Goal: Find specific page/section: Find specific page/section

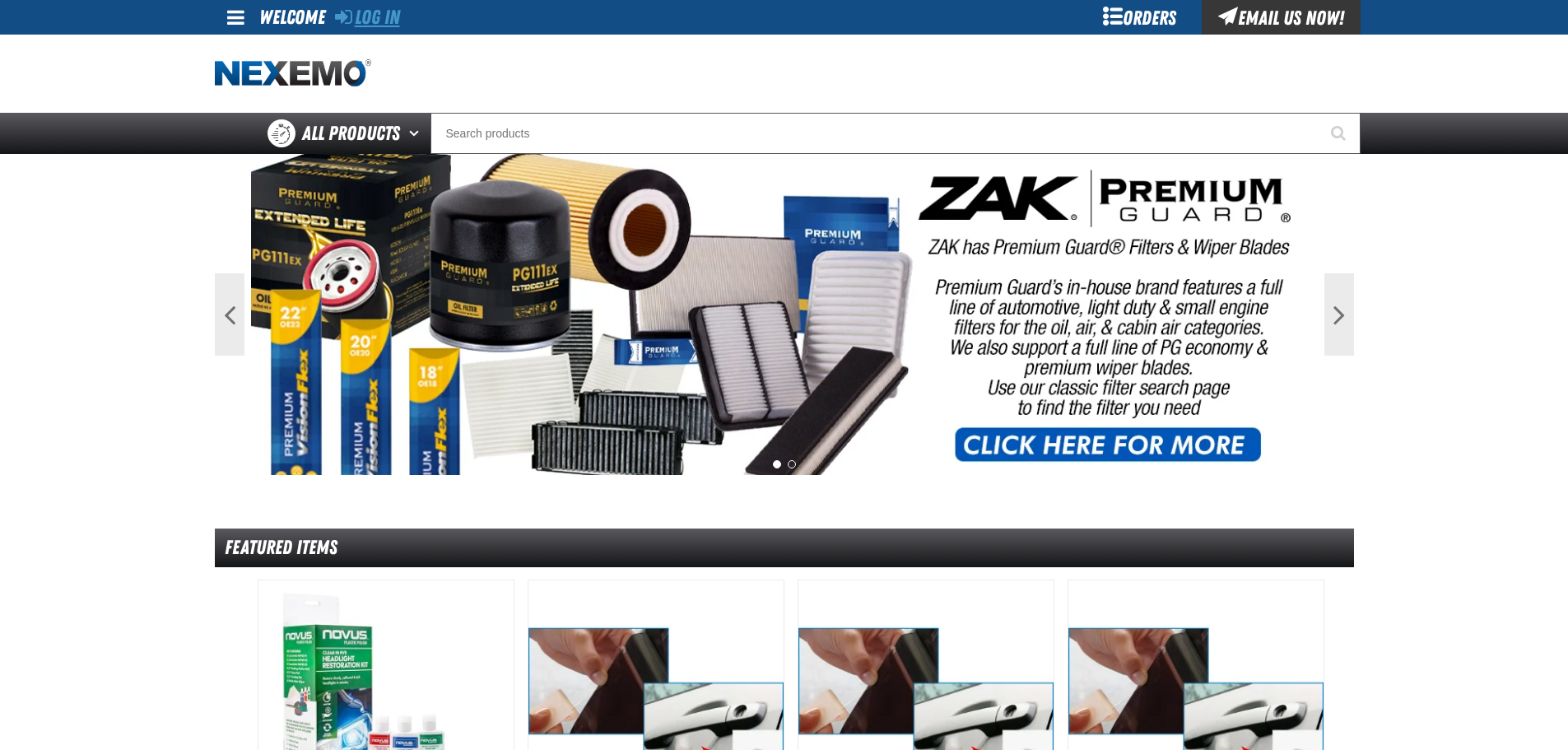
click at [365, 13] on link "Log In" at bounding box center [368, 16] width 65 height 23
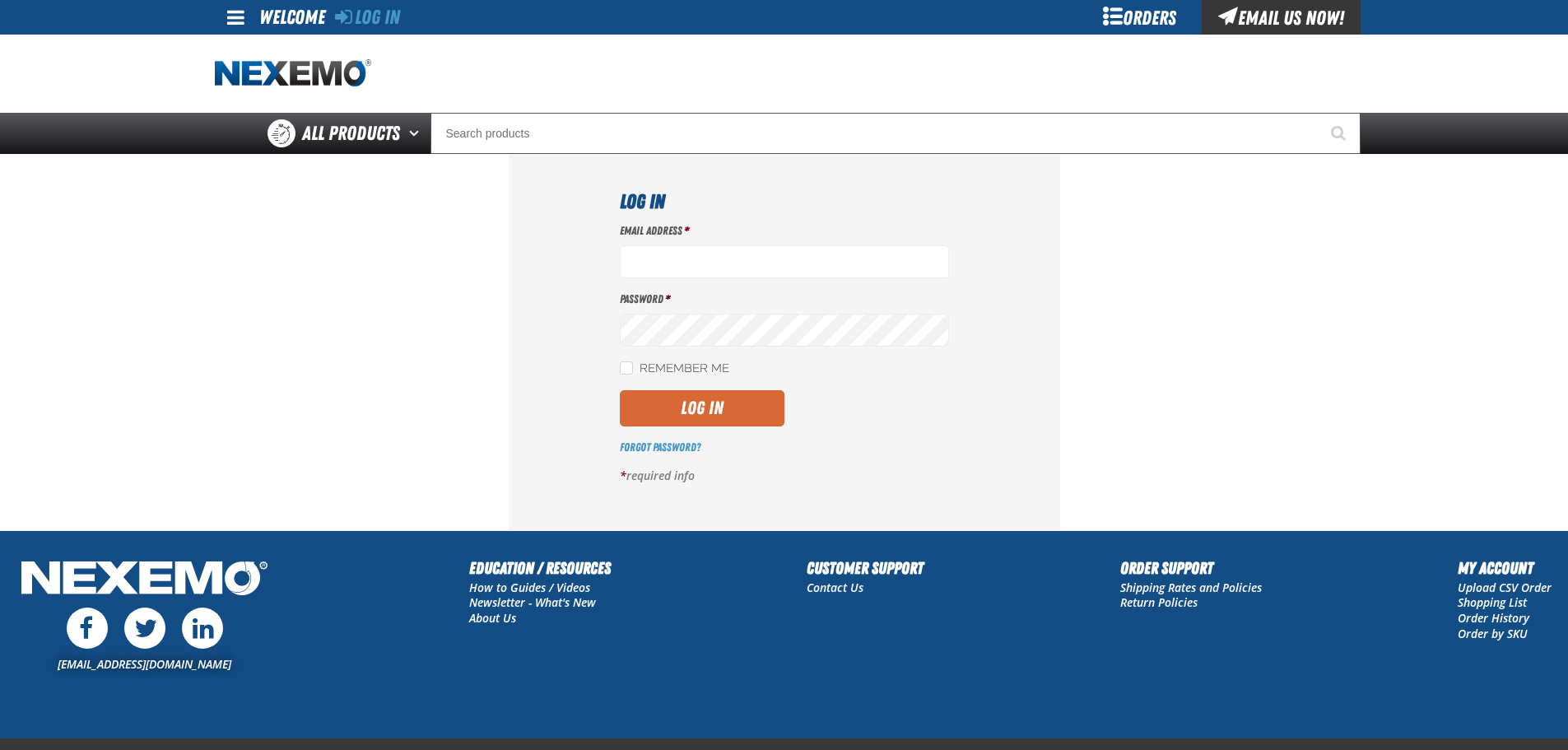
type input "jwilliams21@vtaig.com"
click at [693, 414] on button "Log In" at bounding box center [703, 409] width 165 height 36
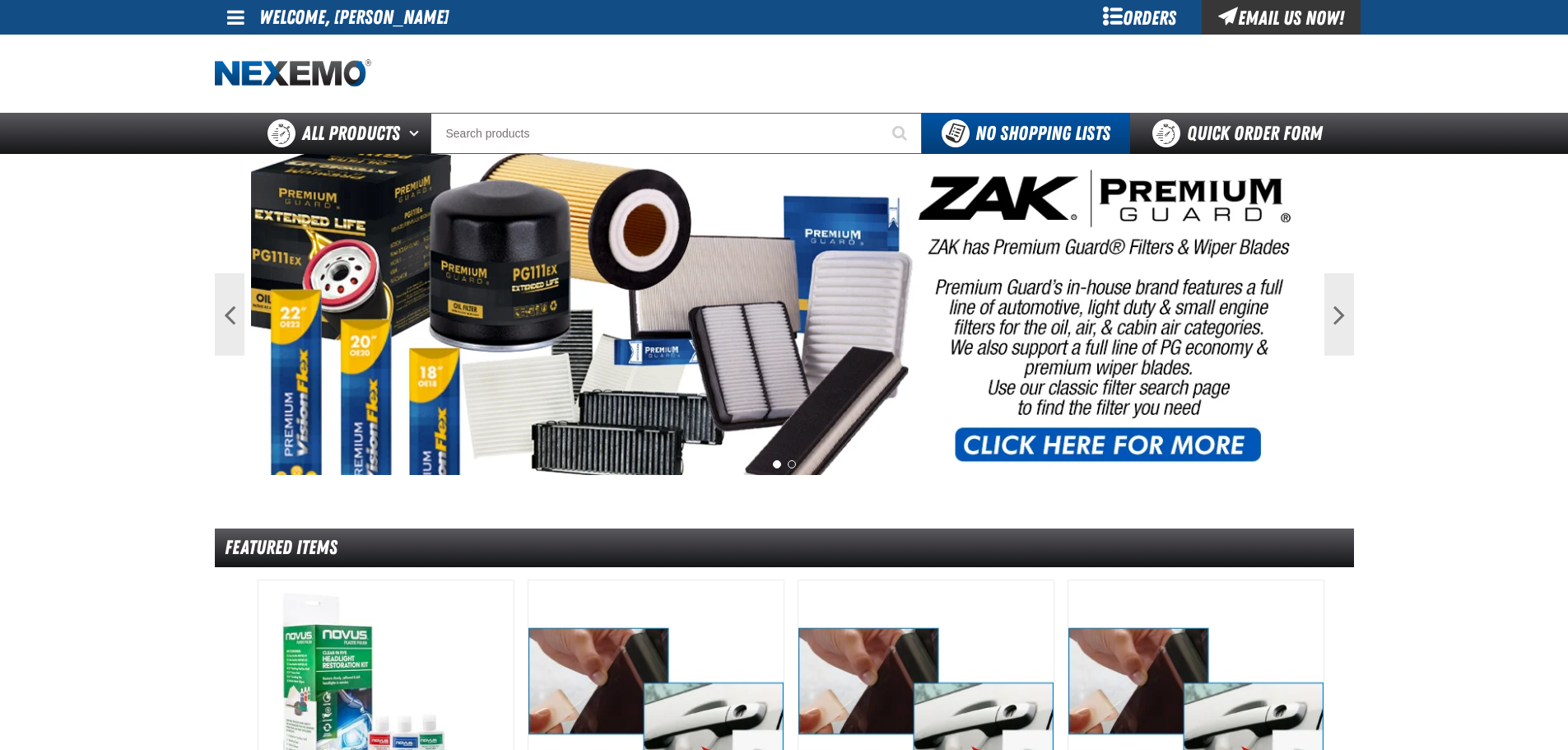
click at [1133, 8] on div "Orders" at bounding box center [1140, 17] width 123 height 34
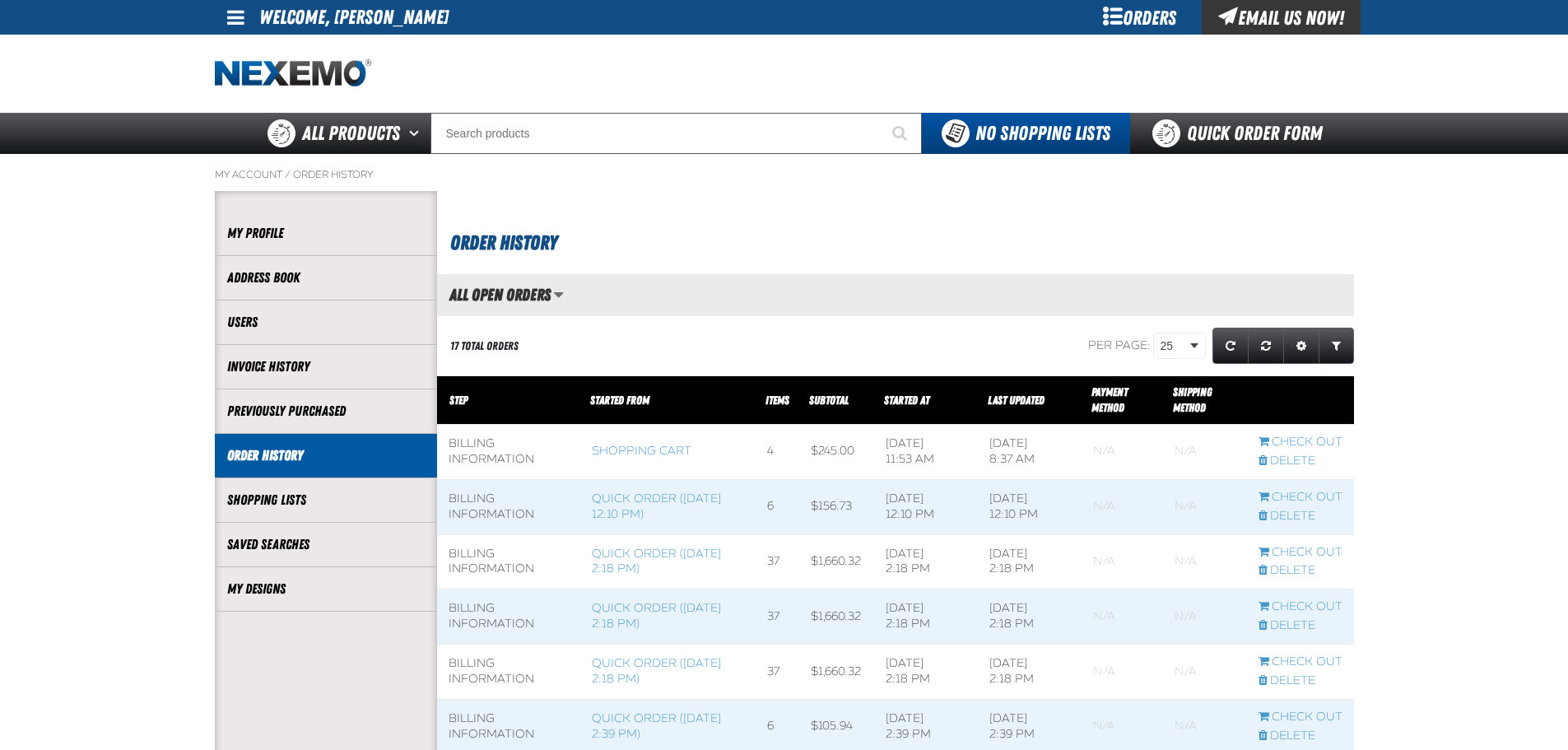
scroll to position [1, 1]
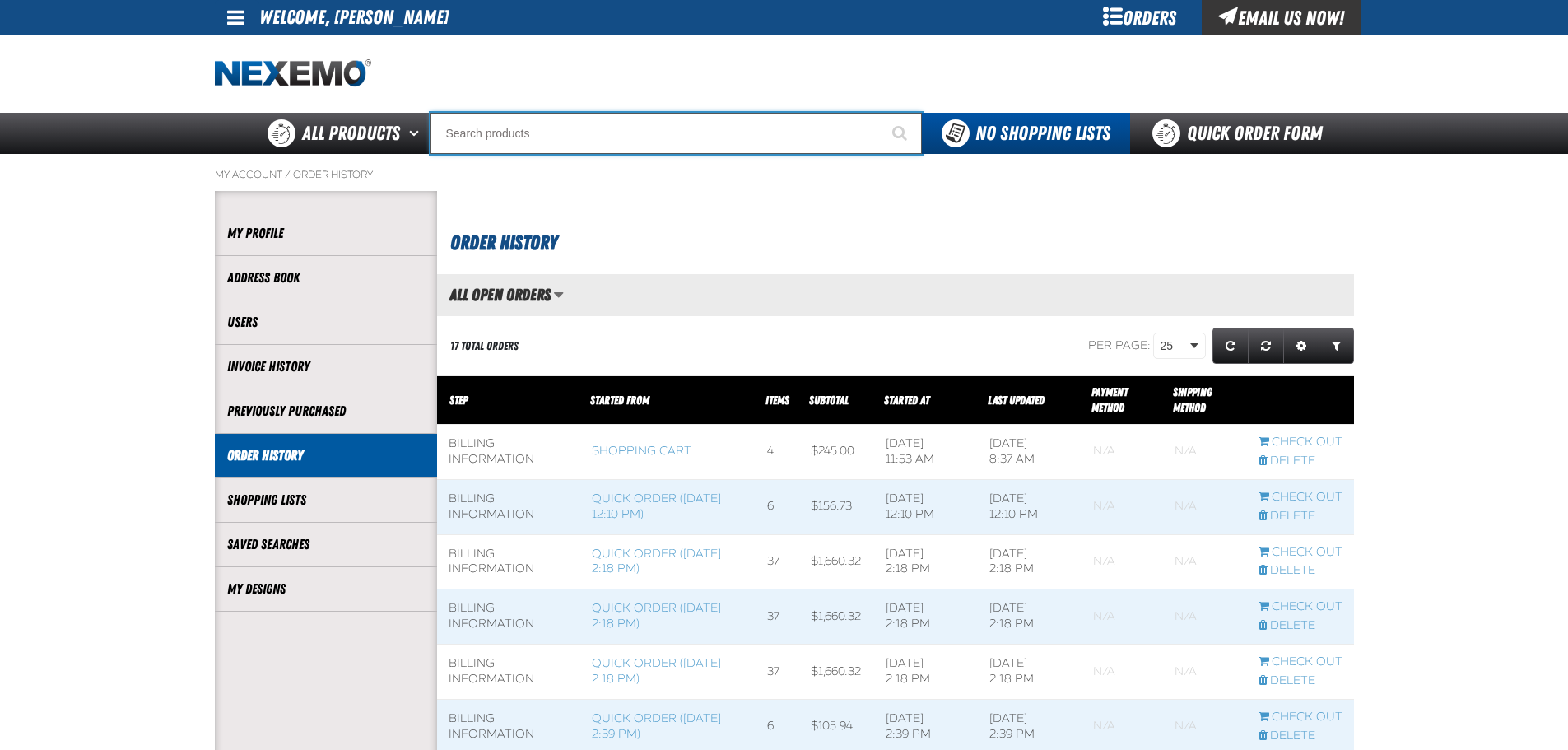
click at [564, 121] on input "Search" at bounding box center [676, 133] width 492 height 41
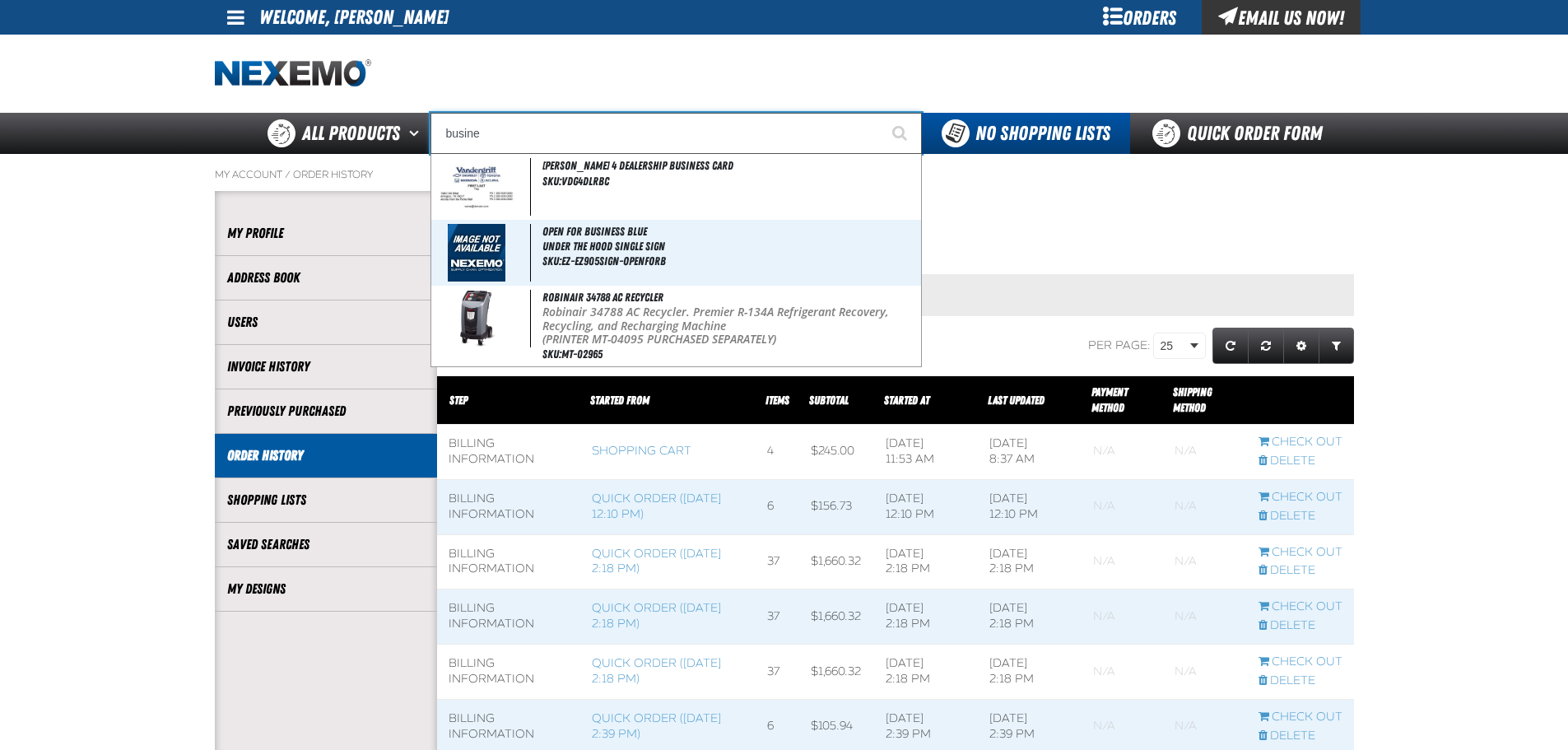
type input "busine"
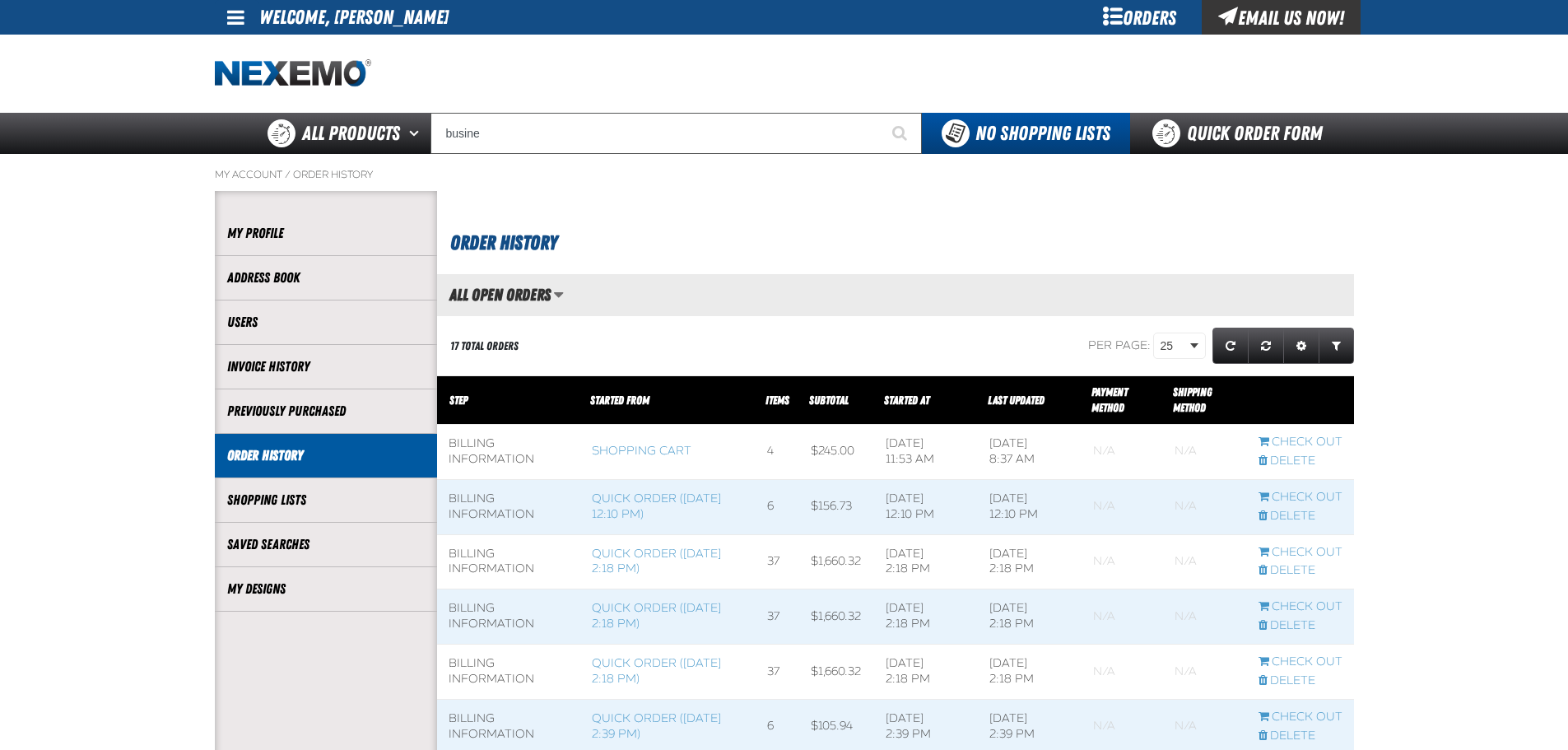
click at [242, 14] on span at bounding box center [235, 17] width 17 height 20
